Goal: Information Seeking & Learning: Learn about a topic

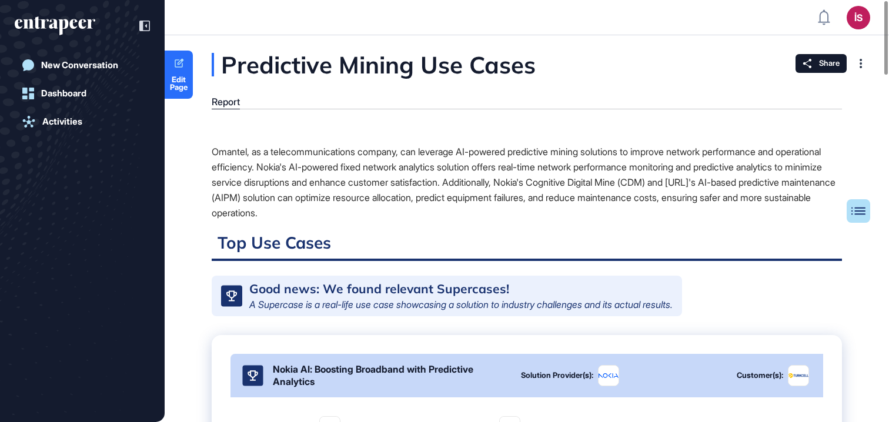
click at [322, 63] on div "Predictive Mining Use Cases" at bounding box center [433, 65] width 442 height 24
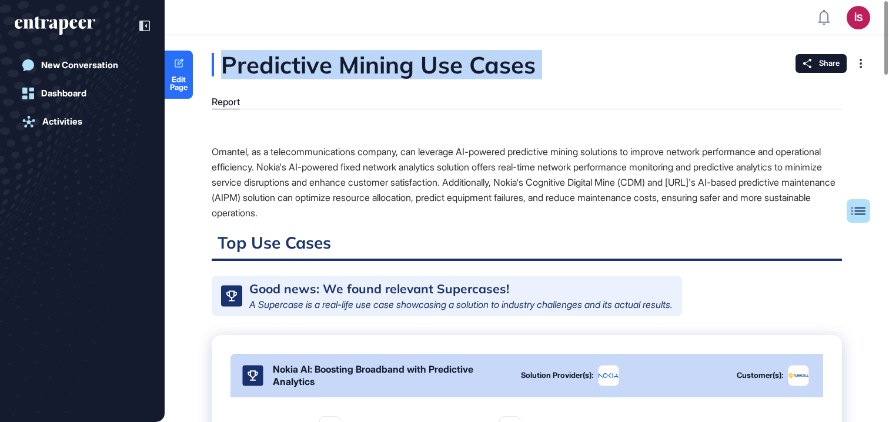
click at [322, 63] on div "Predictive Mining Use Cases" at bounding box center [433, 65] width 442 height 24
click at [425, 71] on div "Predictive Mining Use Cases" at bounding box center [433, 65] width 442 height 24
click at [571, 73] on div "Predictive Mining Use Cases" at bounding box center [433, 65] width 442 height 24
drag, startPoint x: 570, startPoint y: 68, endPoint x: 345, endPoint y: 67, distance: 224.6
click at [345, 67] on div "Predictive Mining Use Cases" at bounding box center [433, 65] width 442 height 24
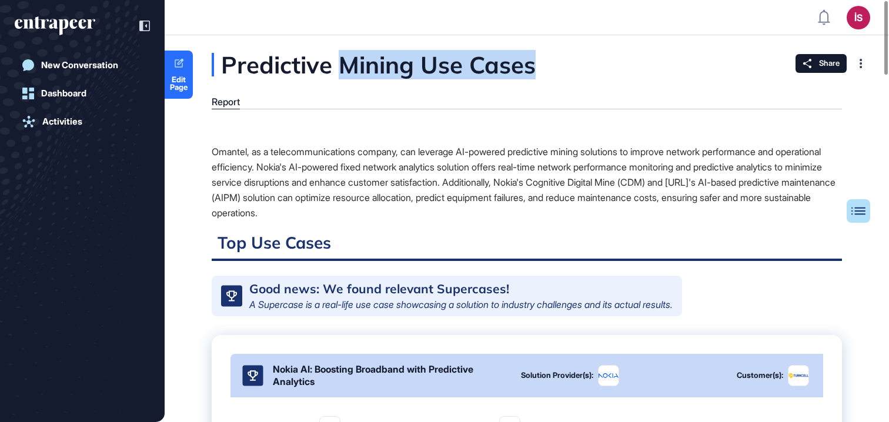
copy div "Mining Use Cases"
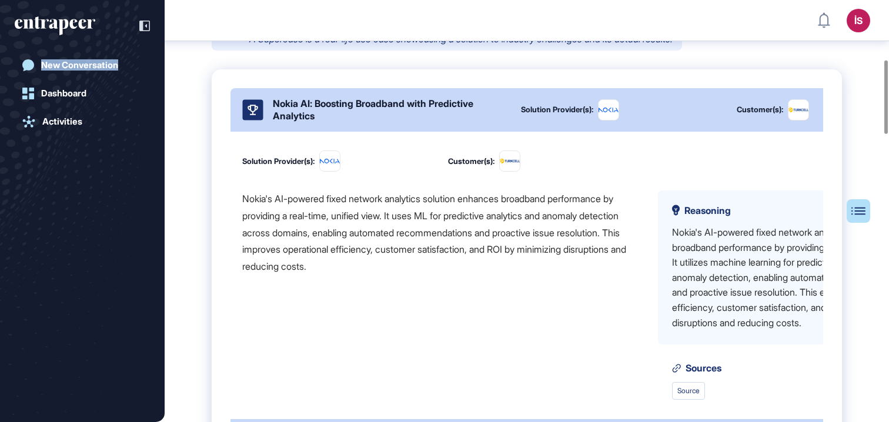
scroll to position [253, 0]
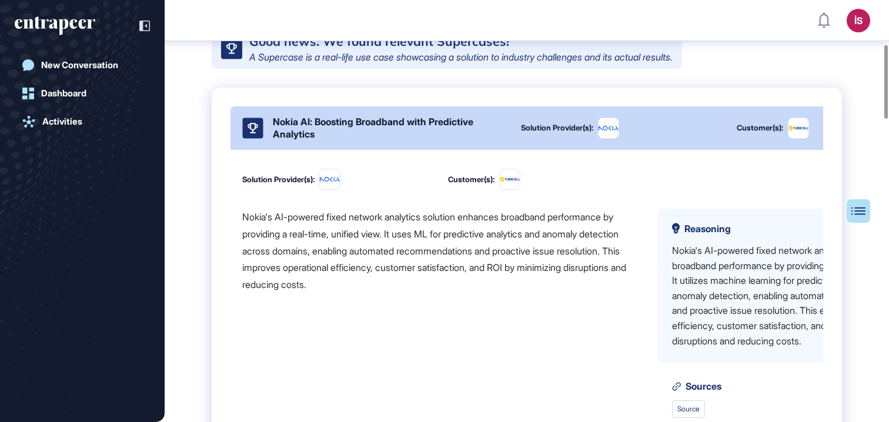
click at [477, 125] on div "Nokia AI: Boosting Broadband with Predictive Analytics" at bounding box center [390, 128] width 234 height 25
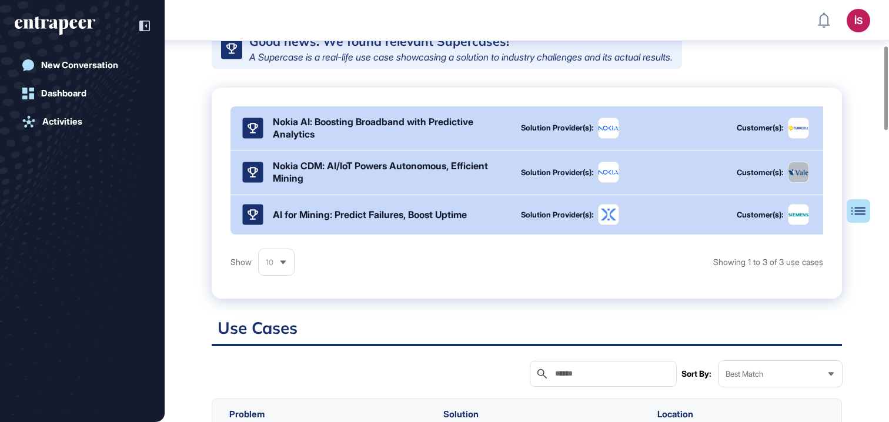
scroll to position [0, 0]
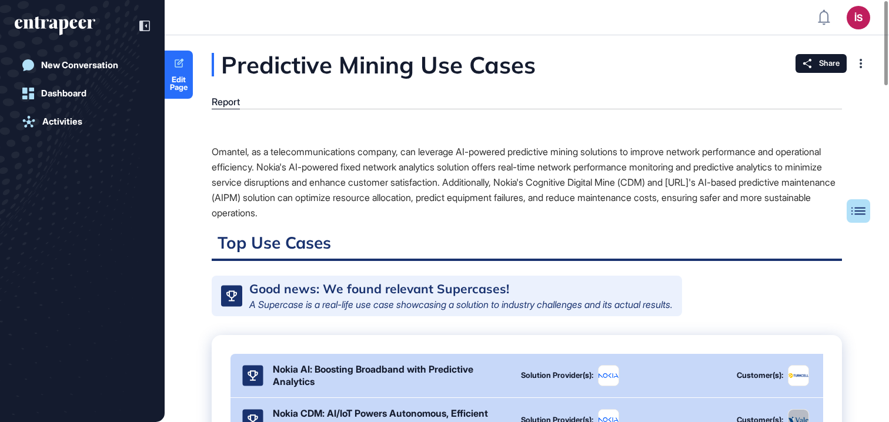
click at [341, 61] on div "Predictive Mining Use Cases" at bounding box center [433, 65] width 442 height 24
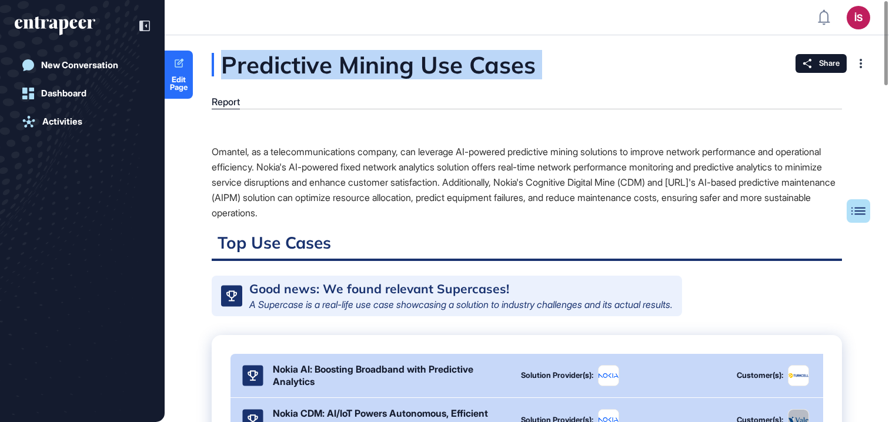
click at [341, 61] on div "Predictive Mining Use Cases" at bounding box center [433, 65] width 442 height 24
copy div "Predictive Mining Use Cases"
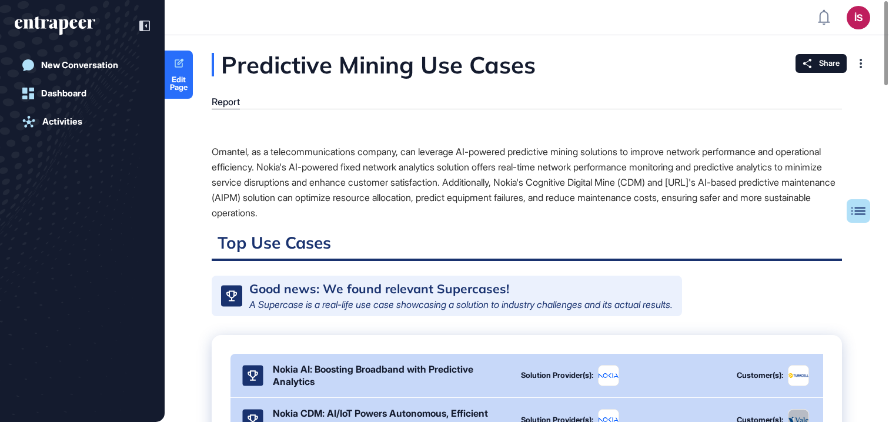
click at [611, 192] on div "Omantel, as a telecommunications company, can leverage AI-powered predictive mi…" at bounding box center [527, 182] width 630 height 76
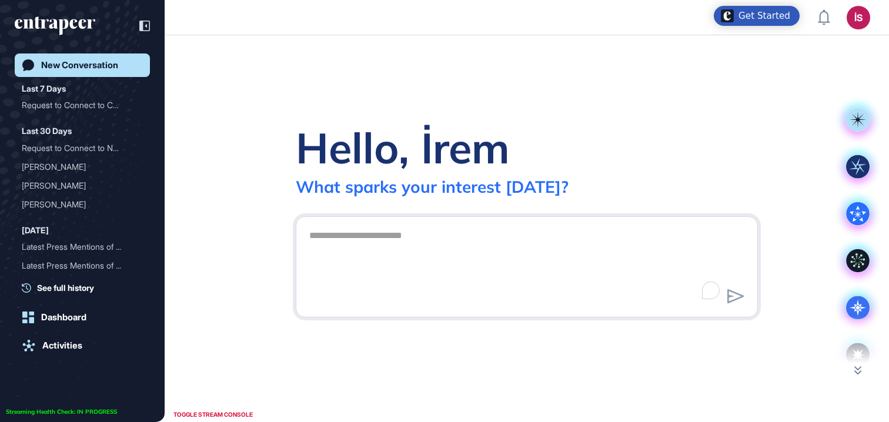
scroll to position [1, 1]
click at [416, 255] on textarea "To enrich screen reader interactions, please activate Accessibility in Grammarl…" at bounding box center [526, 265] width 449 height 82
type textarea "**"
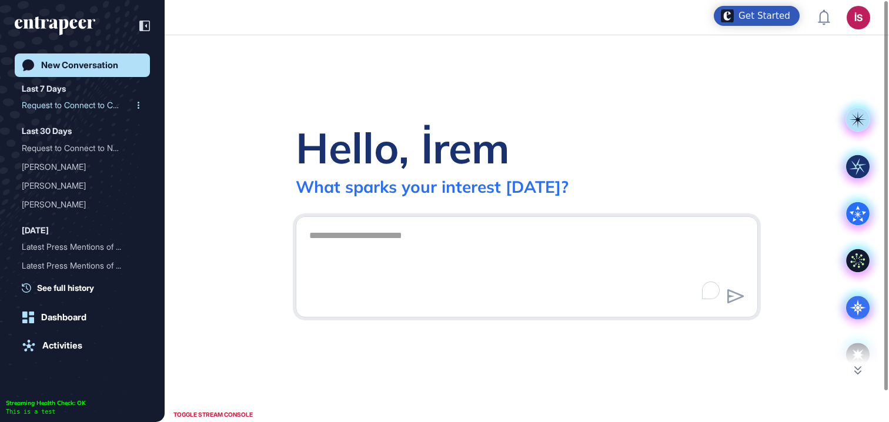
click at [75, 105] on div "Request to Connect to Cur..." at bounding box center [78, 105] width 112 height 19
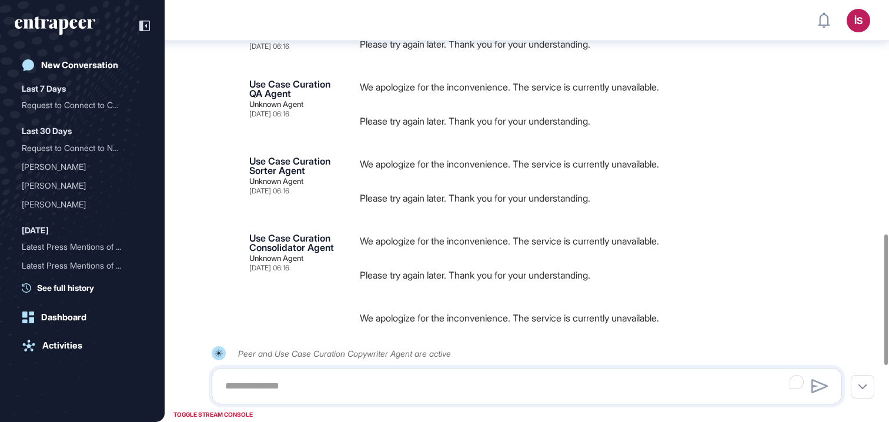
scroll to position [756, 0]
